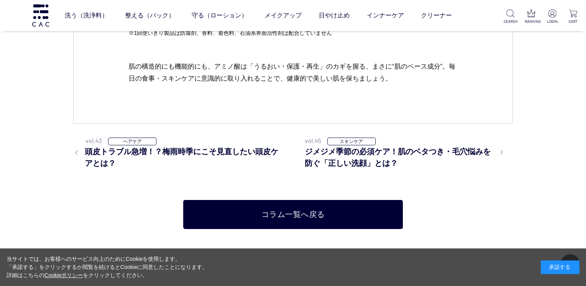
scroll to position [2831, 0]
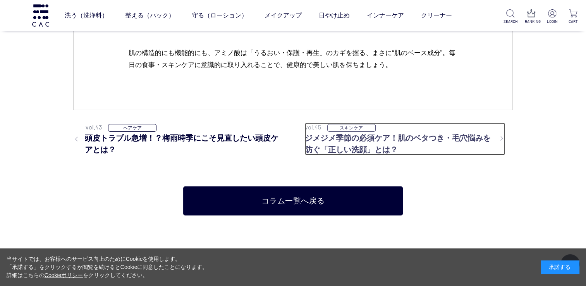
click at [376, 153] on h3 "ジメジメ季節の必須ケア！肌のベタつき・毛穴悩みを防ぐ「正しい洗顔」とは？" at bounding box center [405, 143] width 200 height 23
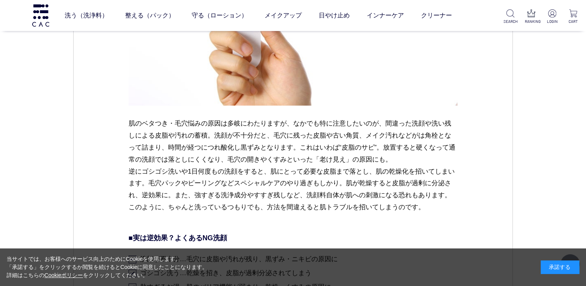
scroll to position [1417, 0]
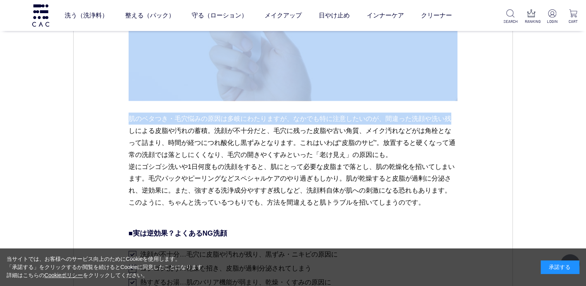
drag, startPoint x: 586, startPoint y: 110, endPoint x: 586, endPoint y: 120, distance: 10.1
drag, startPoint x: 586, startPoint y: 120, endPoint x: 542, endPoint y: 117, distance: 44.3
click at [542, 117] on div "ＣＡＣ コラム スキンケア 2025.07.10 vol.45 ジメジメ季節の必須ケア！肌のベタつき・毛穴悩みを防ぐ「正しい洗顔」とは？ 蒸し暑く汗ばむ日が続…" at bounding box center [293, 242] width 586 height 3284
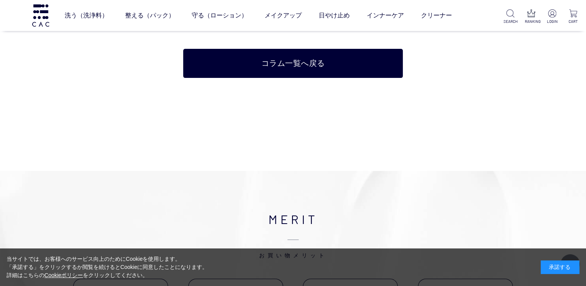
scroll to position [3190, 0]
